Goal: Information Seeking & Learning: Learn about a topic

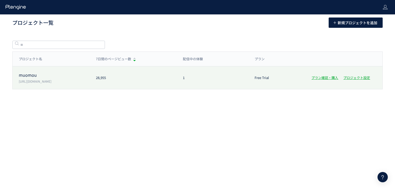
click at [116, 86] on div "muomou [URL][DOMAIN_NAME] 28,955 1 Free Trial プラン確認・購入 プロジェクト設定" at bounding box center [198, 77] width 370 height 23
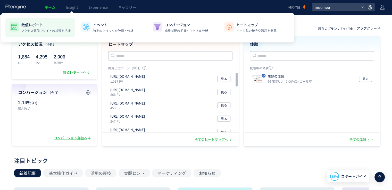
click at [45, 27] on p "数値レポート" at bounding box center [45, 24] width 49 height 5
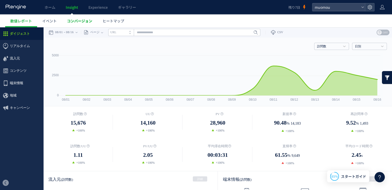
click at [82, 18] on link "コンバージョン" at bounding box center [80, 20] width 36 height 13
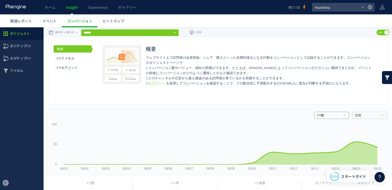
click at [328, 115] on link "CV数" at bounding box center [328, 115] width 23 height 5
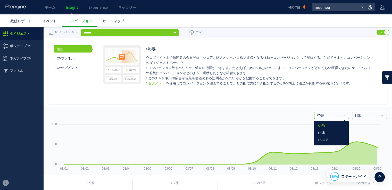
click at [319, 133] on link "CV率" at bounding box center [331, 133] width 27 height 7
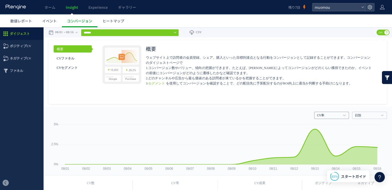
click at [332, 112] on h4 "CV率" at bounding box center [331, 115] width 35 height 7
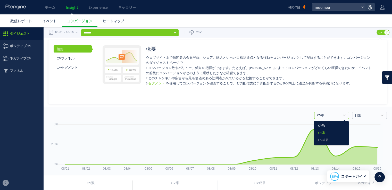
click at [326, 126] on link "CV数" at bounding box center [331, 126] width 27 height 7
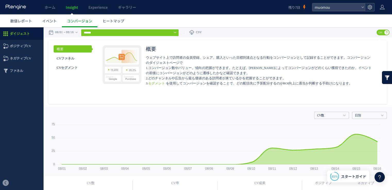
click at [371, 7] on use at bounding box center [369, 7] width 4 height 4
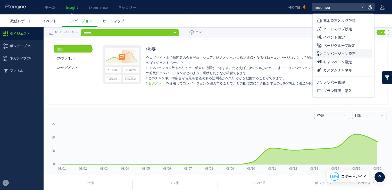
click at [352, 53] on span "コンバージョン設定" at bounding box center [339, 53] width 32 height 8
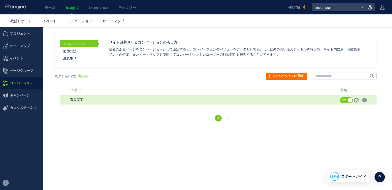
click at [229, 103] on span "購入完了" at bounding box center [184, 99] width 229 height 9
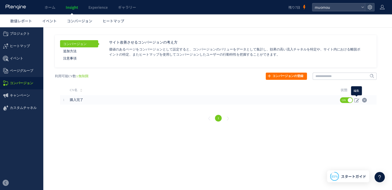
click at [355, 99] on icon at bounding box center [356, 100] width 5 height 5
type input "****"
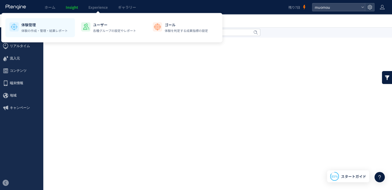
click at [57, 25] on p "体験管理" at bounding box center [44, 24] width 46 height 5
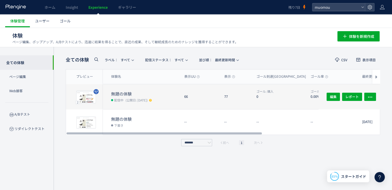
click at [121, 96] on dt "無題の体験" at bounding box center [145, 94] width 69 height 6
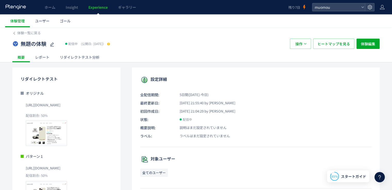
click at [81, 61] on div "リダイレクトテスト分析" at bounding box center [80, 57] width 50 height 10
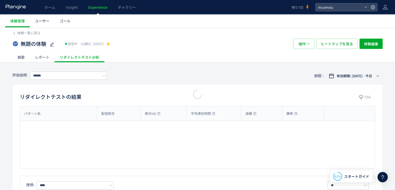
type input "**"
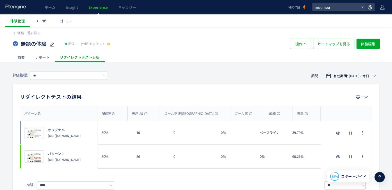
click at [42, 54] on div "レポート" at bounding box center [42, 57] width 25 height 10
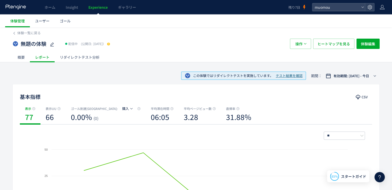
click at [93, 58] on div "リダイレクトテスト分析" at bounding box center [80, 57] width 50 height 10
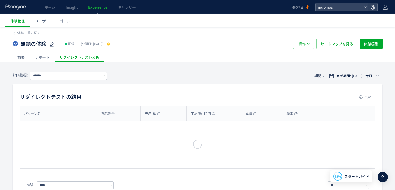
type input "**"
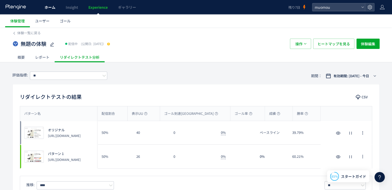
click at [48, 8] on span "ホーム" at bounding box center [50, 7] width 11 height 5
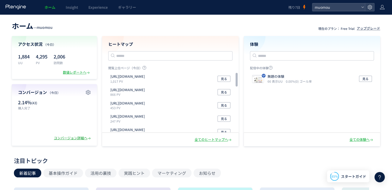
click at [82, 138] on div "コンバージョン詳細へ" at bounding box center [73, 138] width 38 height 5
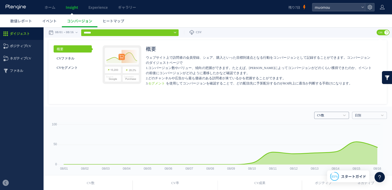
click at [333, 115] on link "CV数" at bounding box center [328, 115] width 23 height 5
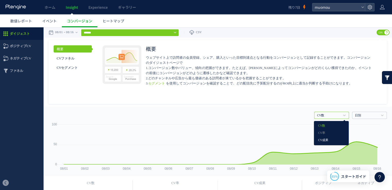
click at [321, 142] on link "CV成果" at bounding box center [331, 140] width 27 height 7
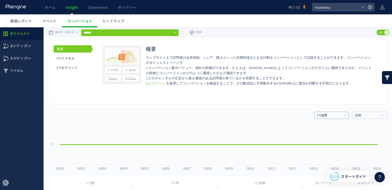
click at [335, 115] on link "CV成果" at bounding box center [328, 115] width 23 height 5
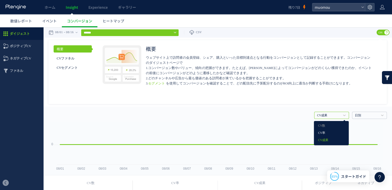
click at [327, 130] on link "CV率" at bounding box center [331, 133] width 27 height 7
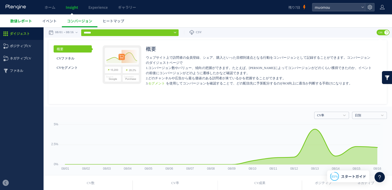
click at [24, 24] on link "数値レポート" at bounding box center [21, 20] width 32 height 13
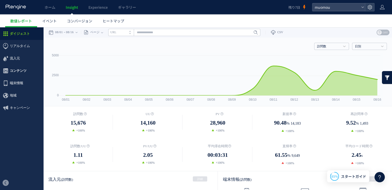
click at [15, 73] on span "コンテンツ" at bounding box center [18, 71] width 17 height 12
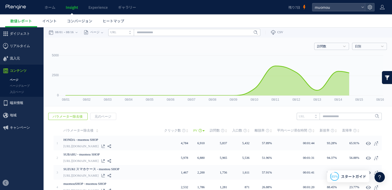
click at [14, 79] on link "ページ" at bounding box center [21, 80] width 43 height 6
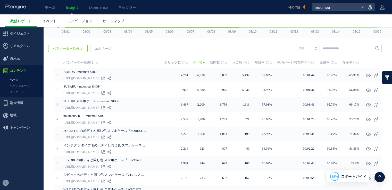
scroll to position [70, 0]
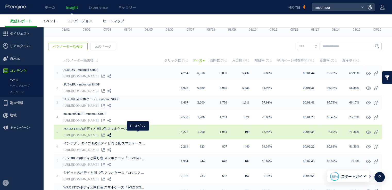
click at [111, 134] on use at bounding box center [109, 135] width 4 height 4
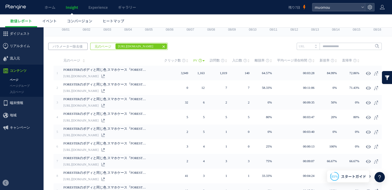
click at [77, 44] on span "パラメーター除去後" at bounding box center [67, 46] width 38 height 7
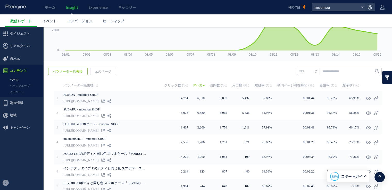
scroll to position [46, 0]
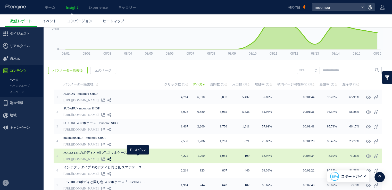
click at [111, 158] on icon at bounding box center [109, 159] width 4 height 4
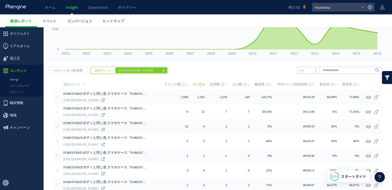
click at [381, 77] on link at bounding box center [386, 77] width 10 height 13
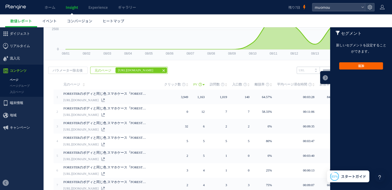
click at [364, 66] on button "追加" at bounding box center [361, 65] width 44 height 7
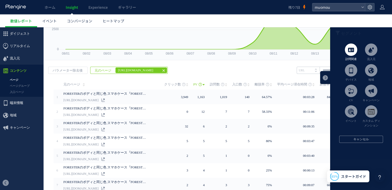
click at [348, 51] on span at bounding box center [350, 50] width 12 height 12
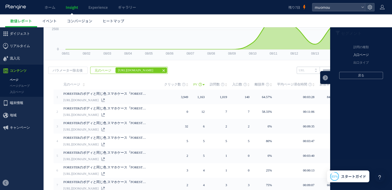
click at [359, 55] on li "入口ページ" at bounding box center [361, 55] width 62 height 8
click at [359, 50] on li "元のページ" at bounding box center [361, 48] width 62 height 8
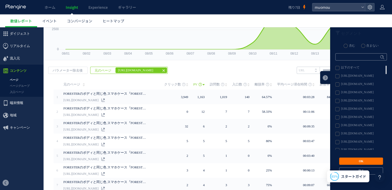
click at [335, 102] on label "[URL][DOMAIN_NAME]" at bounding box center [360, 101] width 51 height 4
click at [358, 162] on button "OK" at bounding box center [361, 161] width 44 height 7
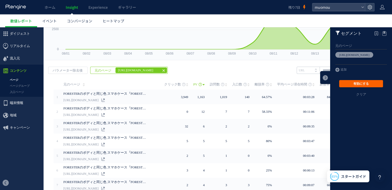
click at [363, 81] on button "有効にする" at bounding box center [361, 83] width 44 height 7
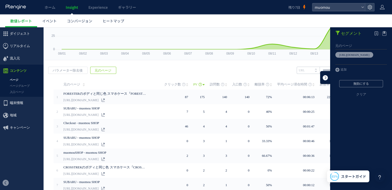
click at [321, 79] on link at bounding box center [325, 77] width 10 height 13
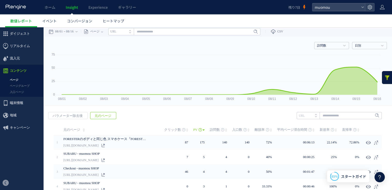
scroll to position [0, 0]
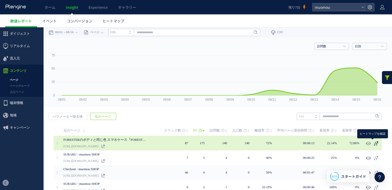
click at [373, 143] on icon at bounding box center [375, 143] width 5 height 5
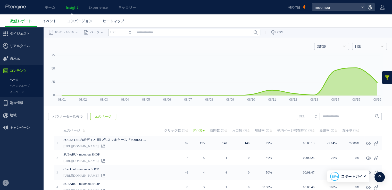
click at [382, 76] on link at bounding box center [386, 77] width 10 height 13
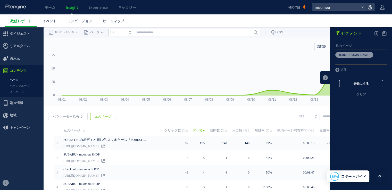
click at [360, 85] on button "無効にする" at bounding box center [361, 83] width 44 height 7
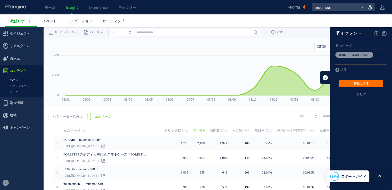
click at [322, 77] on link at bounding box center [325, 77] width 10 height 13
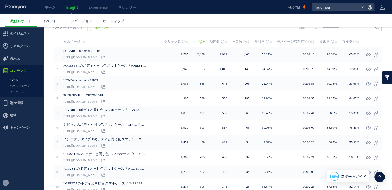
scroll to position [89, 0]
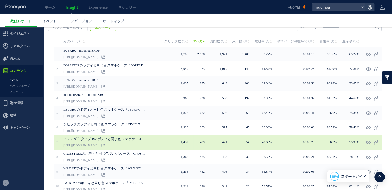
click at [137, 137] on link "インテグラ タイプ Rのボディと同じ色 スマホケース『INTEGRA TYPE R スマホケース』 iPhone Xperia Galaxy Pixelなど各…" at bounding box center [104, 139] width 82 height 6
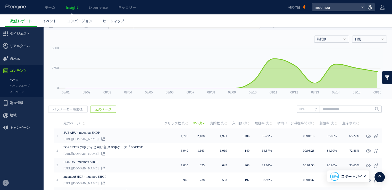
scroll to position [0, 0]
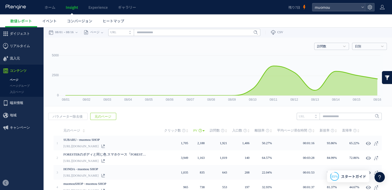
click at [384, 76] on link at bounding box center [386, 77] width 10 height 13
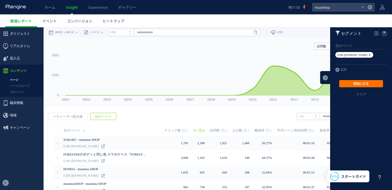
click at [368, 55] on icon at bounding box center [369, 55] width 3 height 6
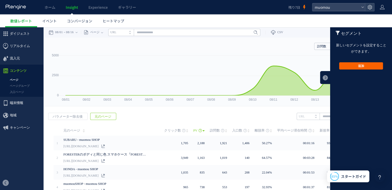
click at [351, 67] on button "追加" at bounding box center [361, 65] width 44 height 7
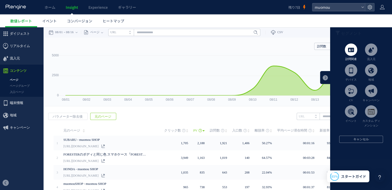
click at [349, 53] on span at bounding box center [350, 50] width 12 height 12
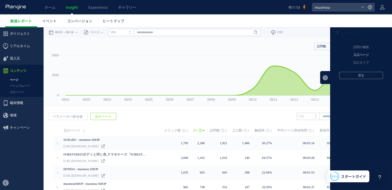
click at [353, 54] on li "入口ページ" at bounding box center [361, 55] width 62 height 8
click at [354, 49] on li "元のページ" at bounding box center [361, 48] width 62 height 8
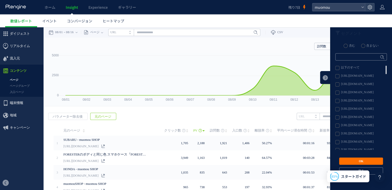
click at [335, 125] on label "[URL][DOMAIN_NAME]" at bounding box center [360, 126] width 51 height 4
click at [354, 163] on button "OK" at bounding box center [361, 161] width 44 height 7
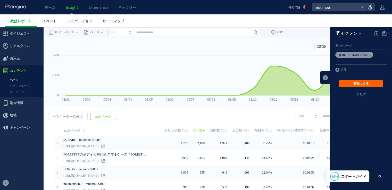
click at [360, 84] on button "有効にする" at bounding box center [361, 83] width 44 height 7
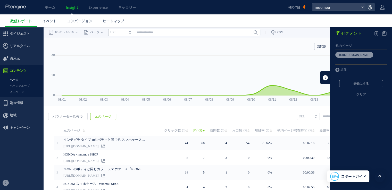
click at [323, 76] on link at bounding box center [325, 77] width 10 height 13
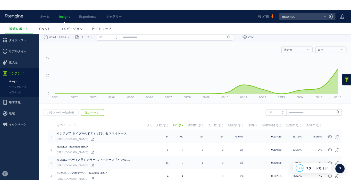
scroll to position [2, 0]
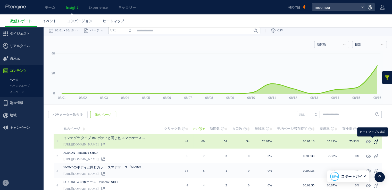
click at [373, 142] on icon at bounding box center [375, 141] width 5 height 5
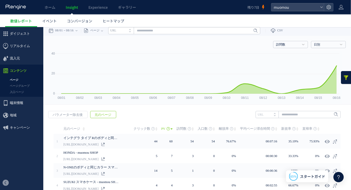
click at [342, 75] on link at bounding box center [346, 77] width 10 height 13
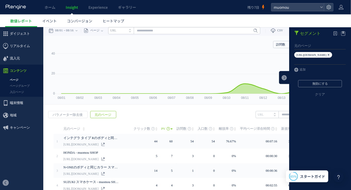
click at [326, 54] on em "[URL][DOMAIN_NAME]" at bounding box center [311, 54] width 30 height 3
click at [327, 54] on icon at bounding box center [328, 55] width 3 height 6
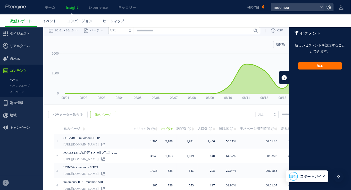
click at [281, 78] on link at bounding box center [284, 77] width 10 height 13
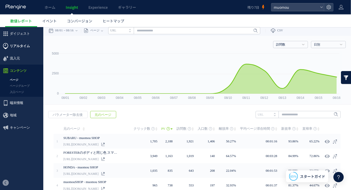
click at [24, 44] on span "リアルタイム" at bounding box center [20, 46] width 20 height 12
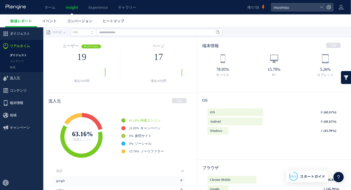
scroll to position [2, 0]
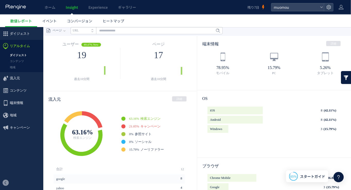
click at [141, 124] on link "21.05% キャンペーン" at bounding box center [144, 126] width 31 height 4
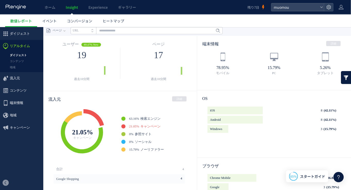
click at [141, 124] on link "21.05% キャンペーン" at bounding box center [144, 126] width 31 height 4
click at [143, 126] on span "キャンペーン" at bounding box center [150, 126] width 20 height 4
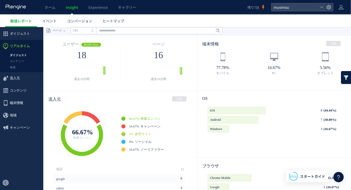
click at [138, 136] on span "参照サイト" at bounding box center [143, 134] width 17 height 4
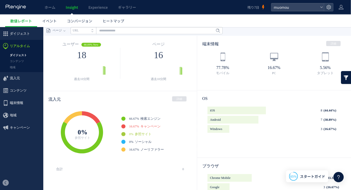
click at [145, 127] on span "キャンペーン" at bounding box center [150, 126] width 20 height 4
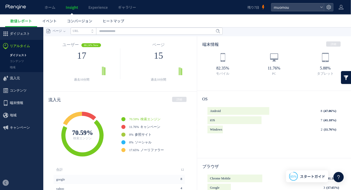
scroll to position [0, 0]
